Goal: Task Accomplishment & Management: Manage account settings

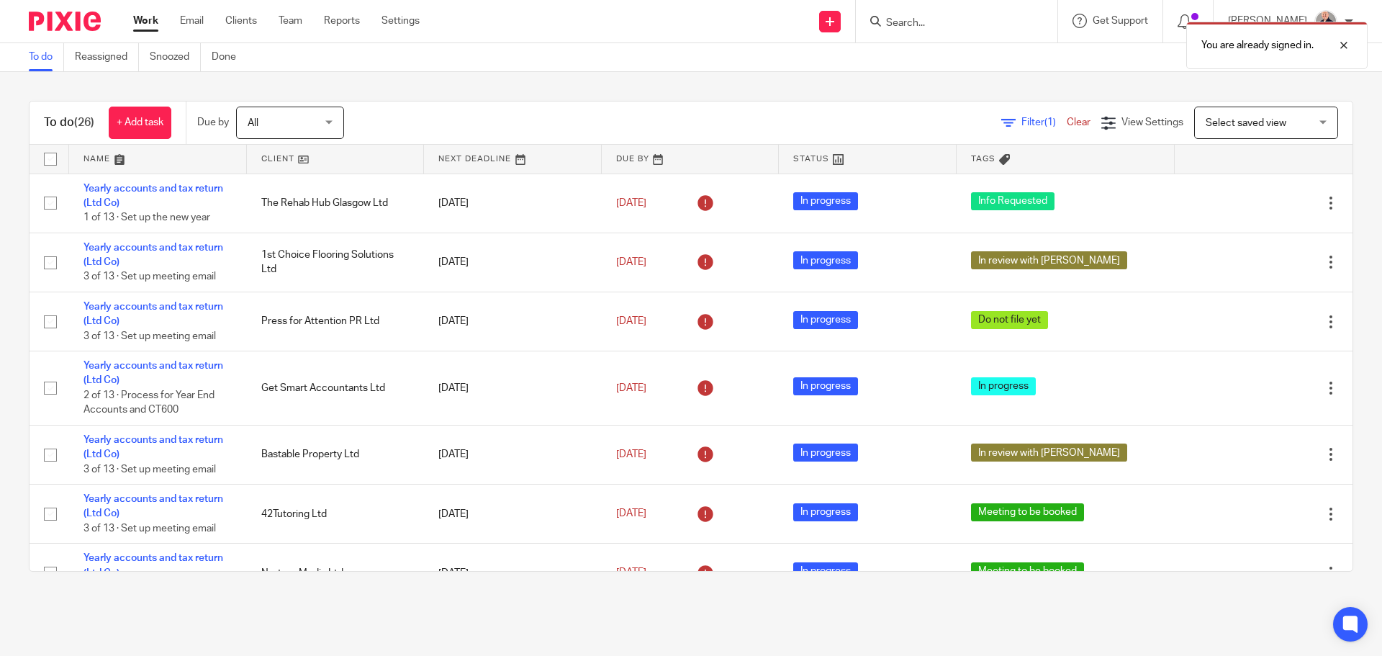
click at [107, 158] on link at bounding box center [158, 159] width 178 height 29
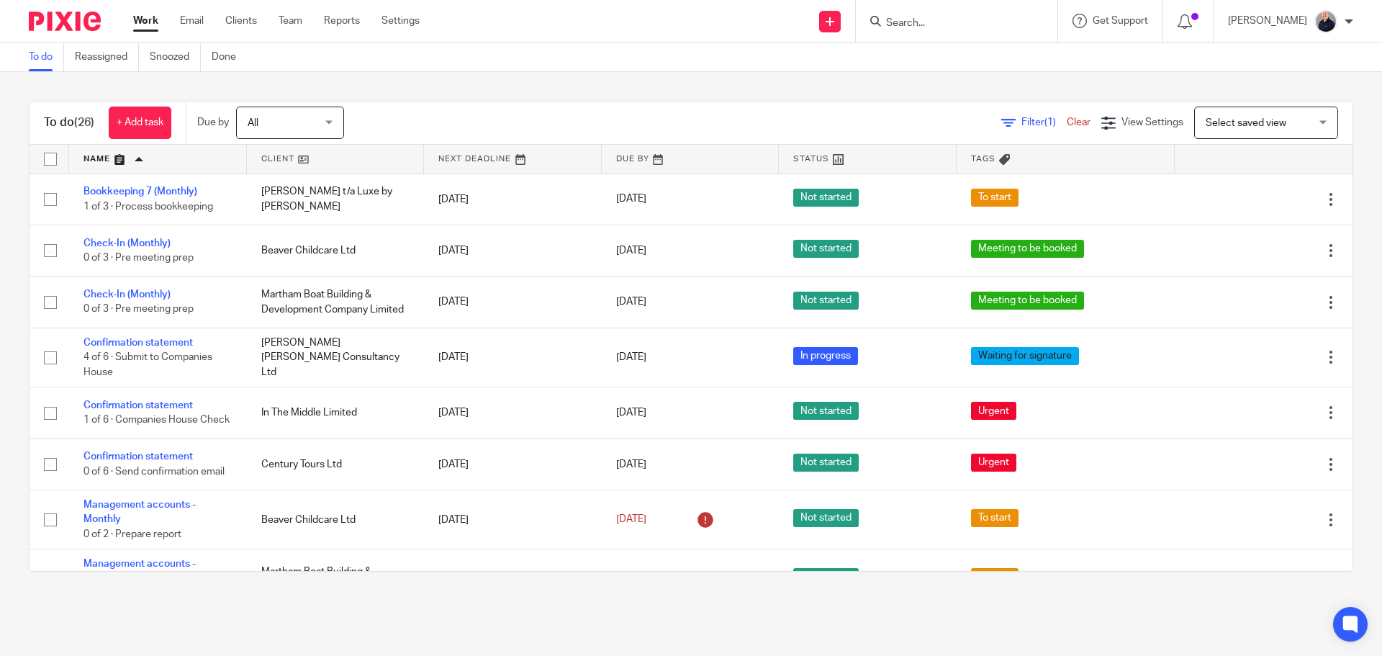
click at [280, 23] on link "Team" at bounding box center [291, 21] width 24 height 14
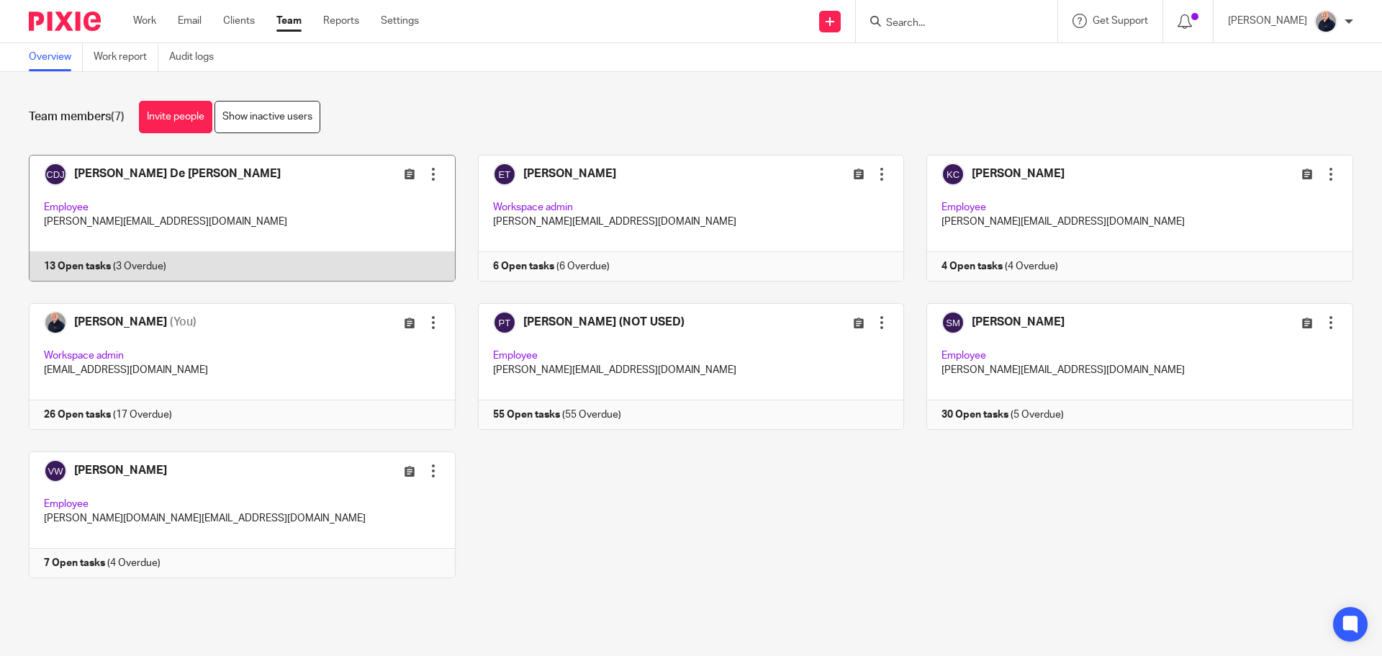
click at [283, 222] on link at bounding box center [230, 218] width 449 height 127
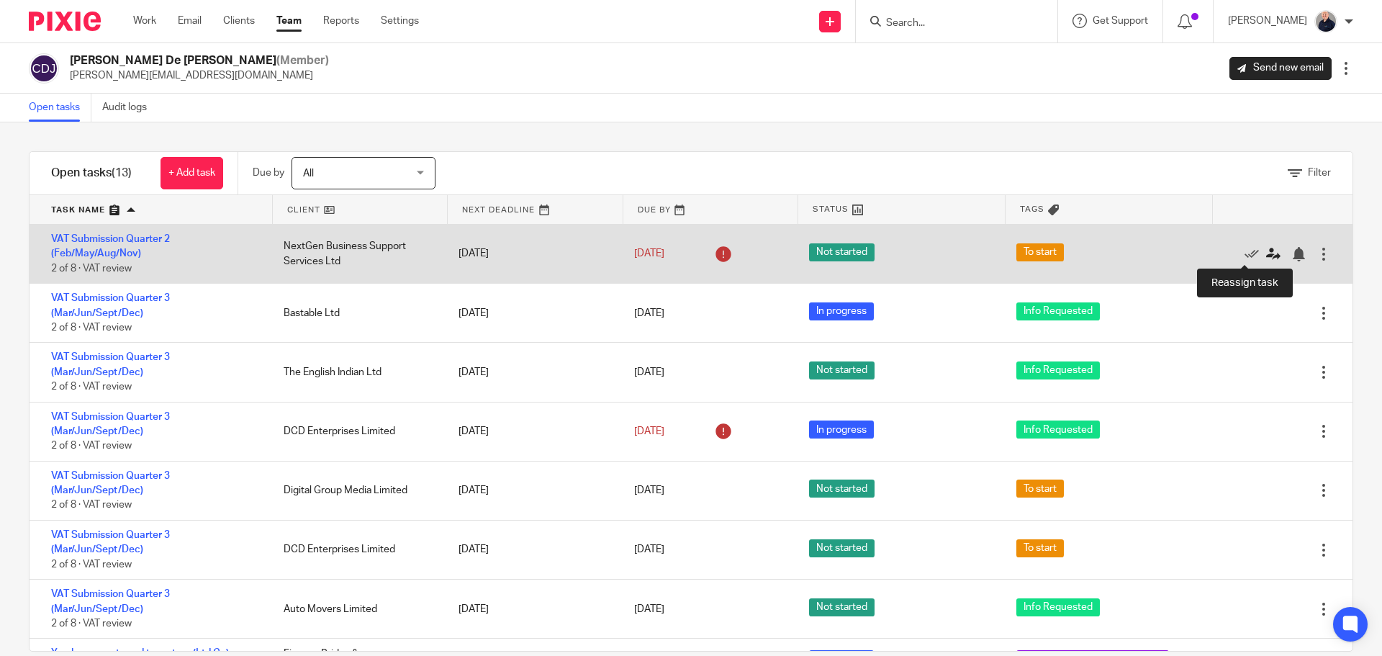
click at [1266, 257] on icon at bounding box center [1273, 254] width 14 height 14
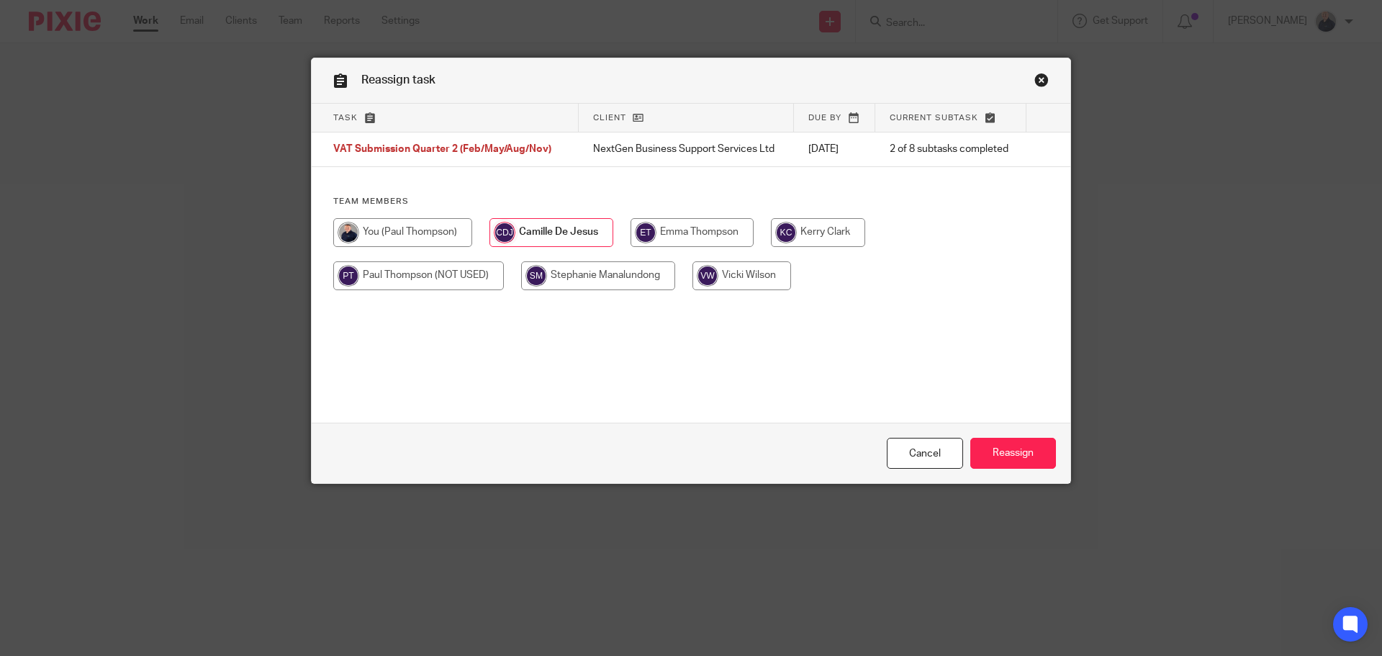
click at [400, 234] on input "radio" at bounding box center [402, 232] width 139 height 29
radio input "true"
drag, startPoint x: 1032, startPoint y: 446, endPoint x: 992, endPoint y: 440, distance: 40.8
click at [1032, 446] on input "Reassign" at bounding box center [1014, 453] width 86 height 31
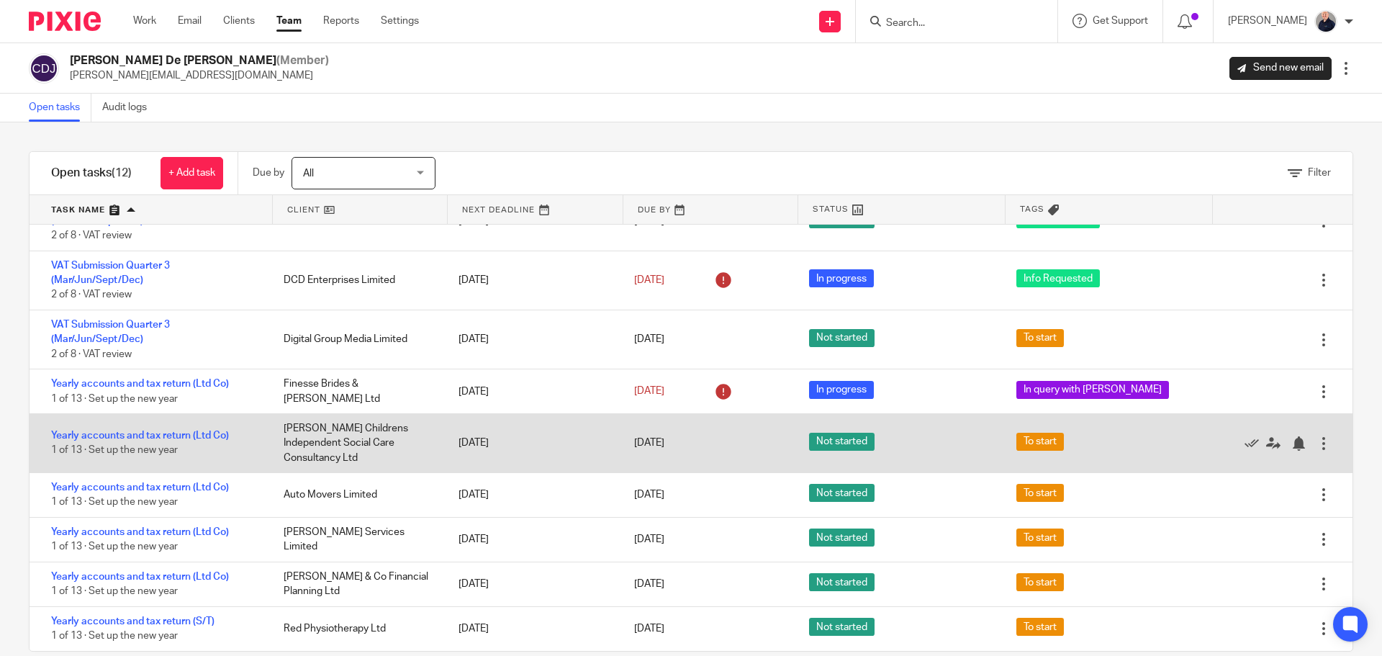
scroll to position [24, 0]
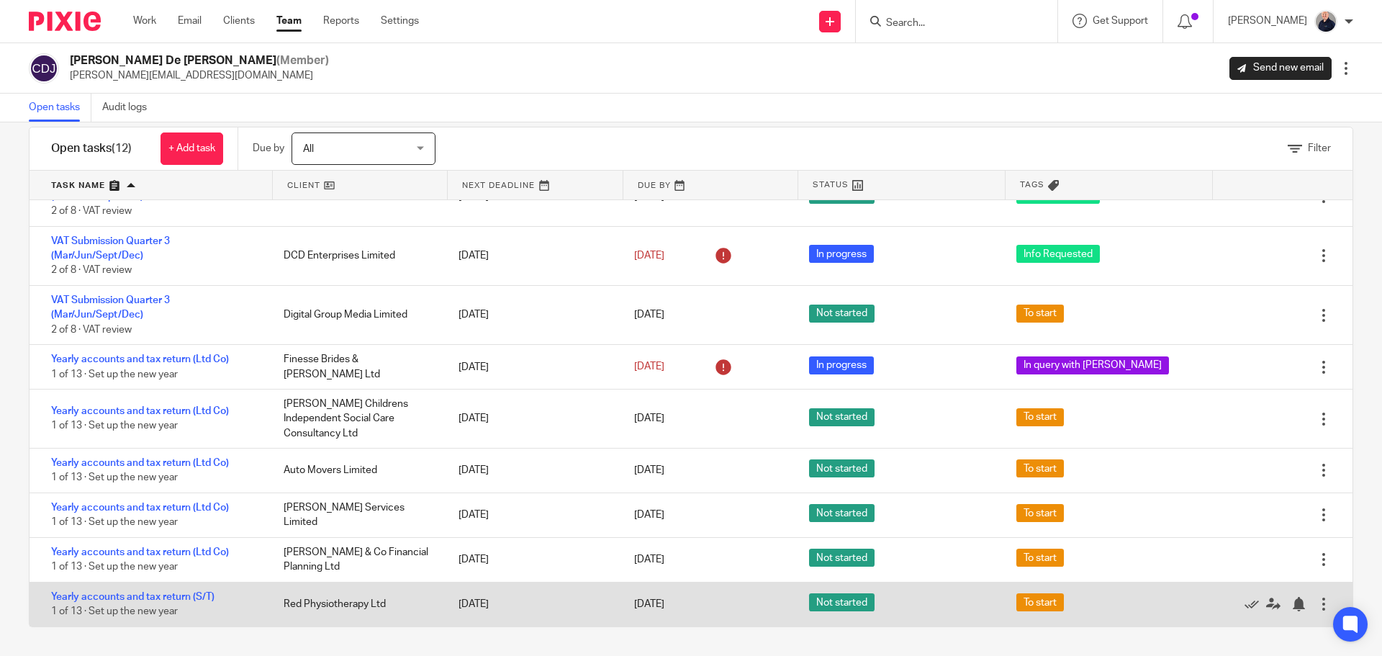
click at [1317, 609] on div at bounding box center [1324, 604] width 14 height 14
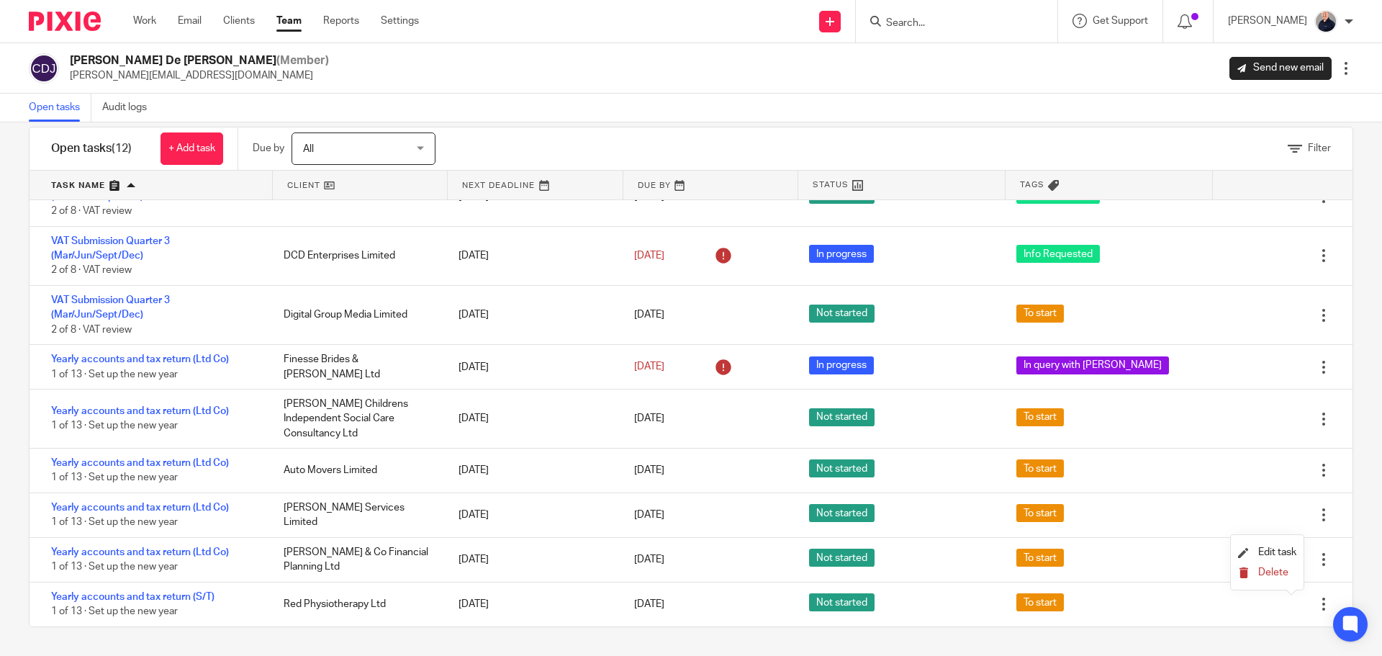
click at [1281, 573] on span "Delete" at bounding box center [1274, 572] width 30 height 10
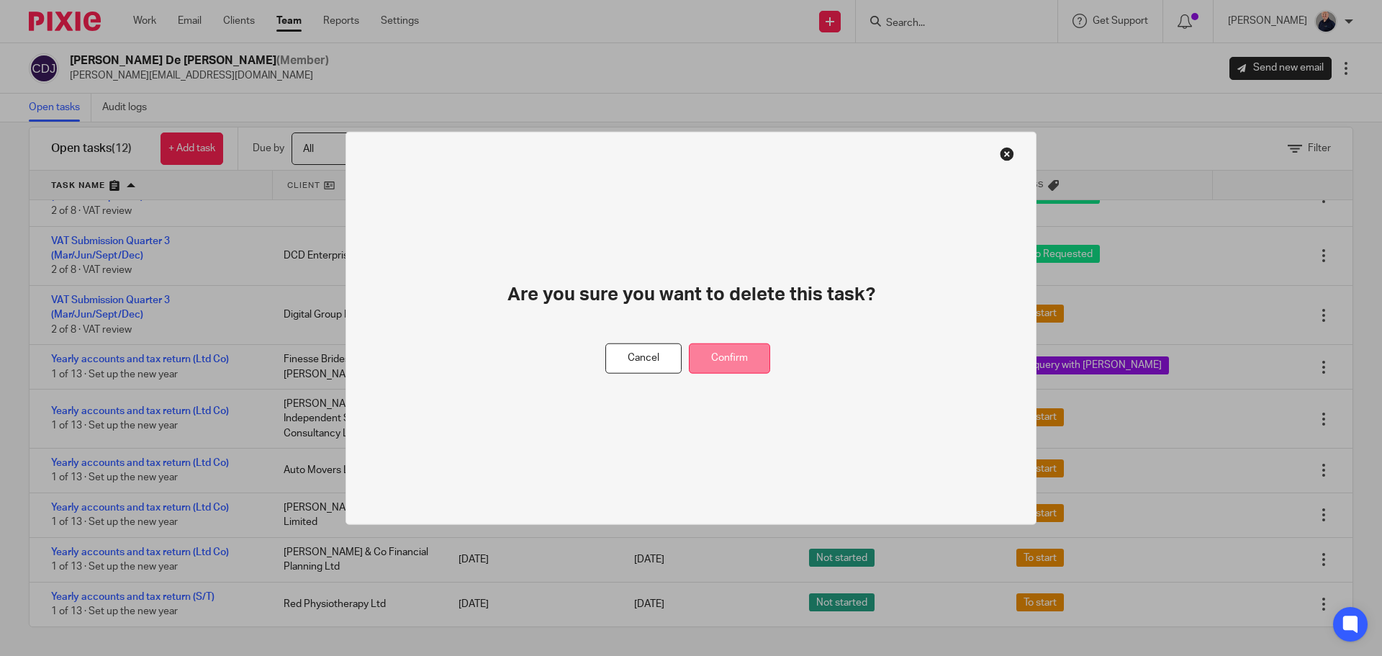
click at [734, 350] on button "Confirm" at bounding box center [729, 358] width 81 height 31
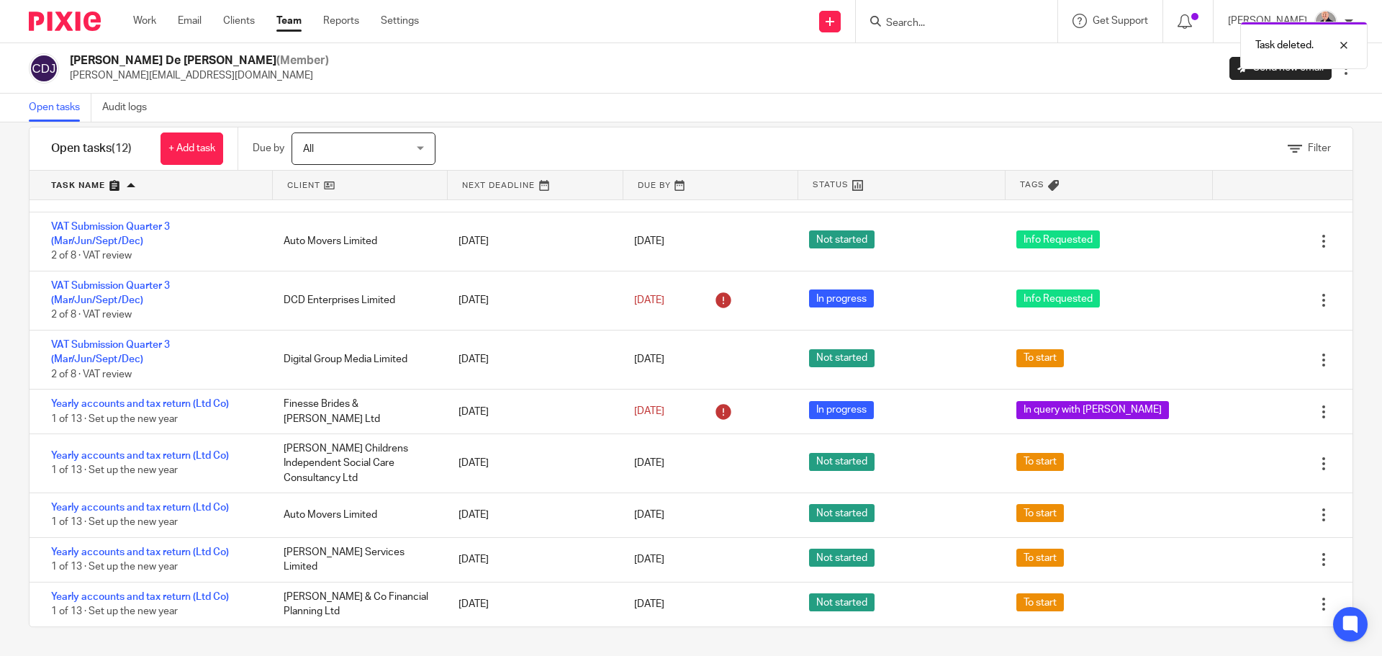
scroll to position [166, 0]
click at [292, 26] on link "Team" at bounding box center [288, 21] width 25 height 14
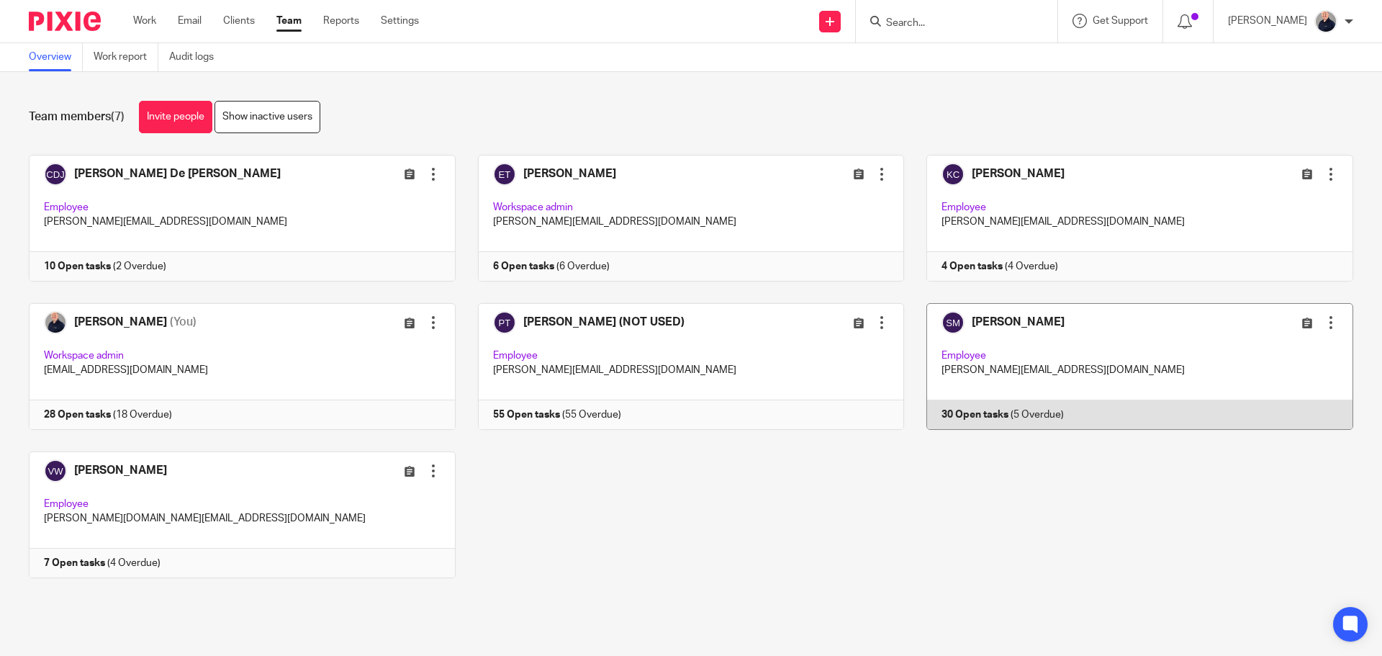
click at [1226, 324] on div "Edit user Transfer Deactivate user" at bounding box center [1272, 322] width 132 height 17
click at [1003, 333] on link at bounding box center [1128, 366] width 449 height 127
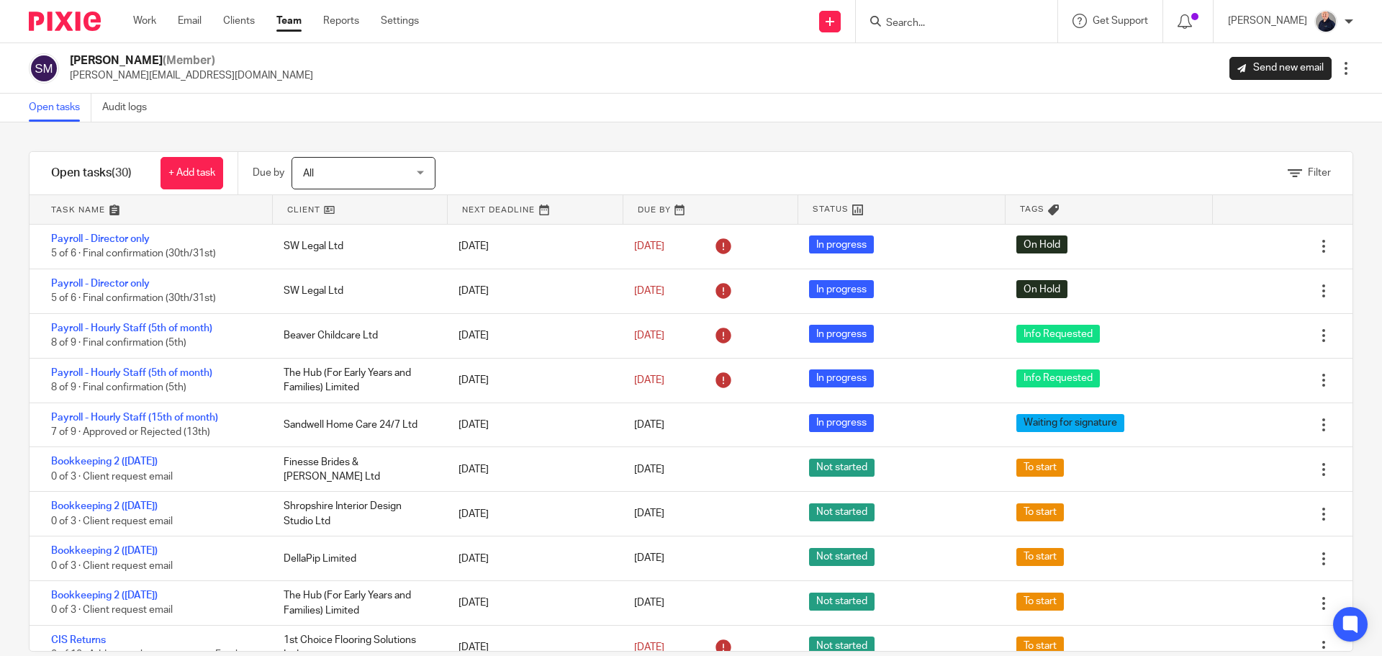
click at [76, 209] on link at bounding box center [151, 209] width 243 height 29
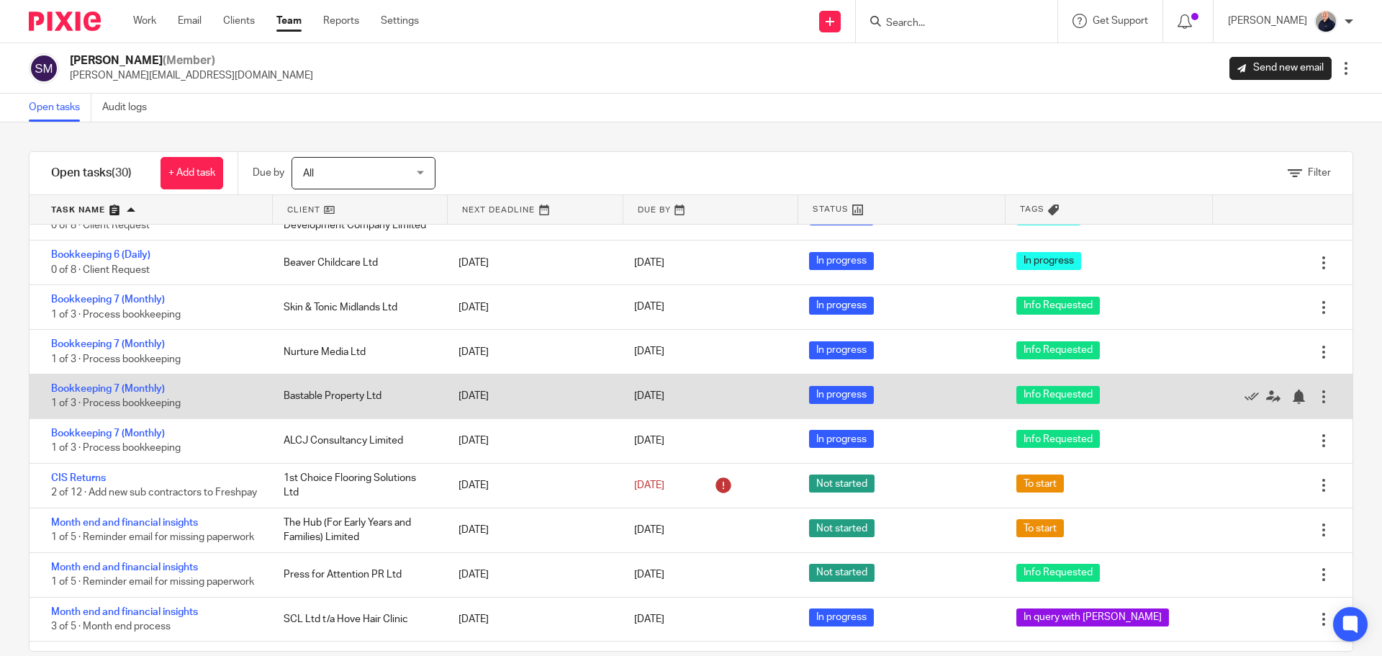
scroll to position [216, 0]
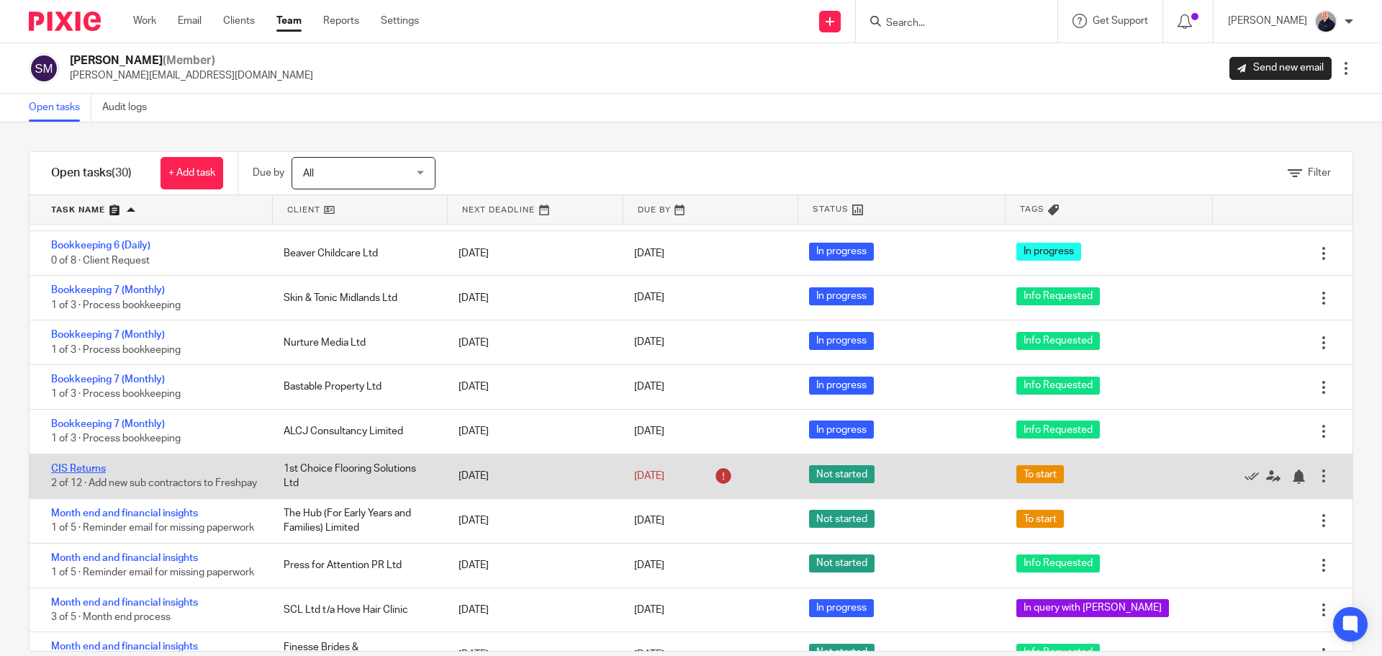
click at [90, 474] on link "CIS Returns" at bounding box center [78, 469] width 55 height 10
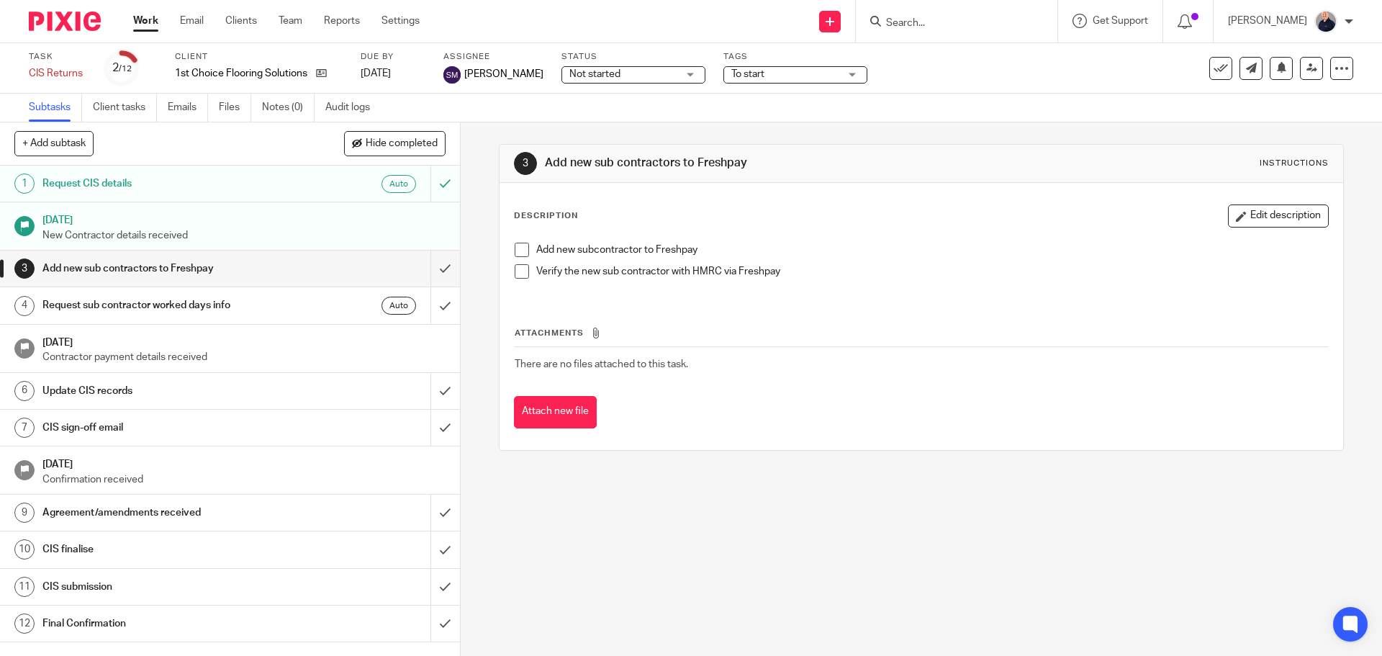
click at [328, 422] on div "CIS sign-off email" at bounding box center [229, 428] width 374 height 22
